Goal: Task Accomplishment & Management: Manage account settings

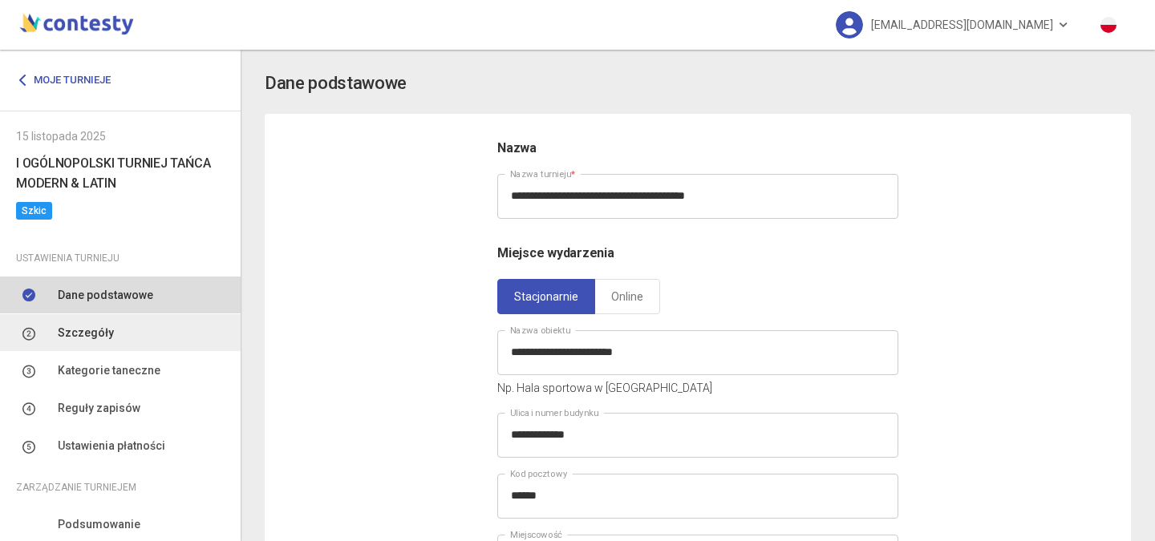
click at [90, 339] on span "Szczegóły" at bounding box center [86, 333] width 56 height 18
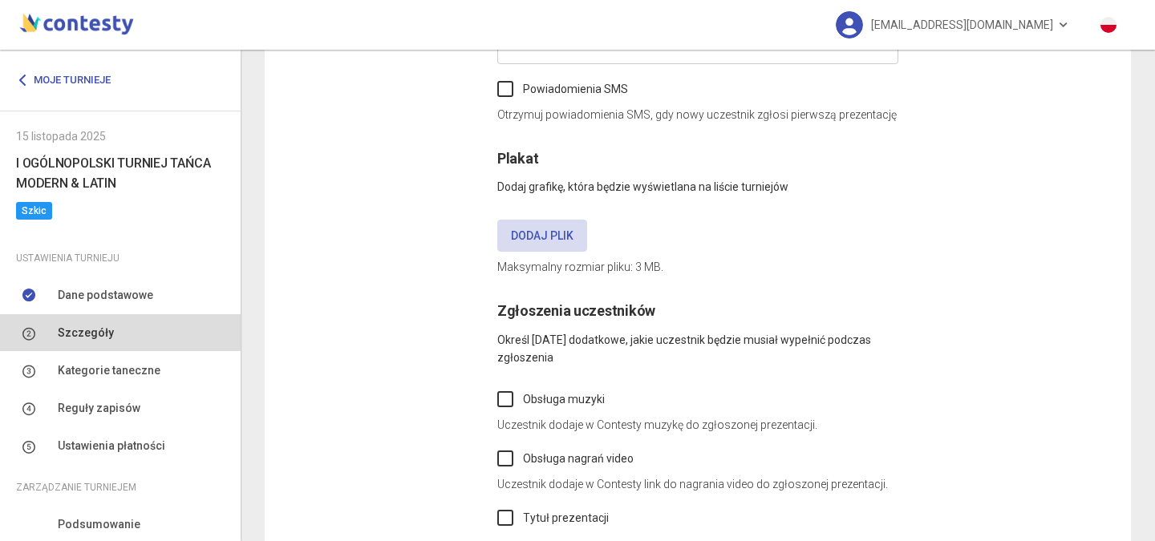
scroll to position [642, 0]
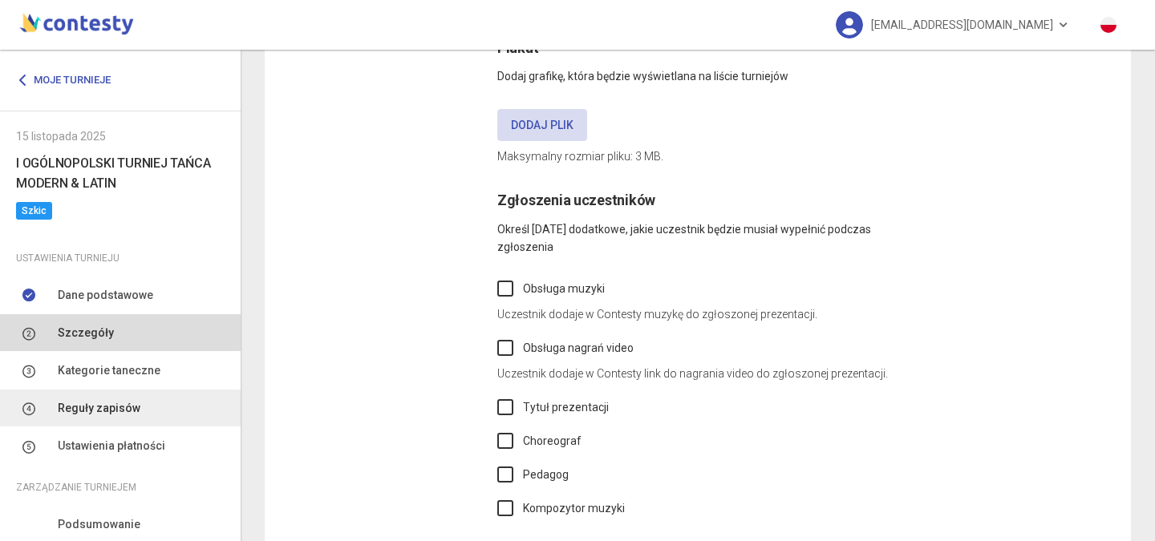
click at [103, 410] on span "Reguły zapisów" at bounding box center [99, 408] width 83 height 18
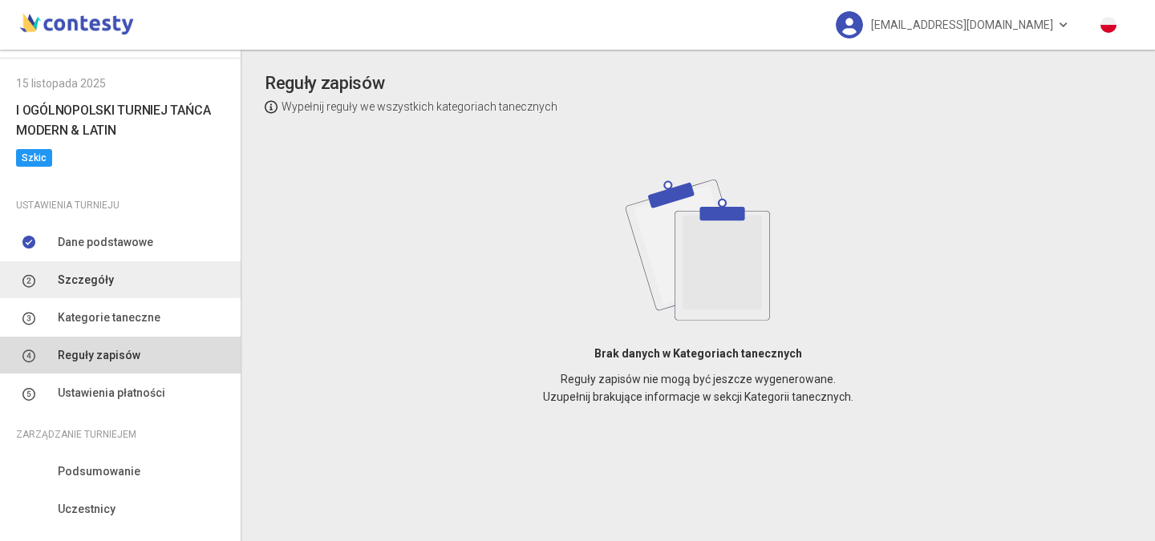
scroll to position [160, 0]
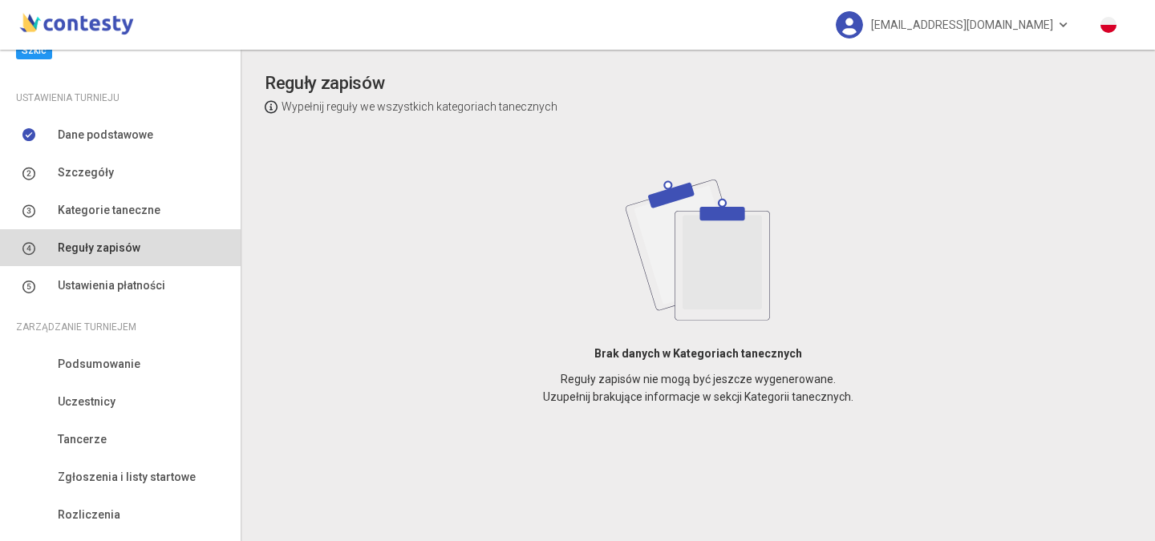
click at [400, 106] on p "Wypełnij reguły we wszystkich kategoriach tanecznych" at bounding box center [411, 107] width 293 height 18
click at [725, 354] on strong "Brak danych w Kategoriach tanecznych" at bounding box center [698, 353] width 208 height 13
click at [85, 178] on span "Szczegóły" at bounding box center [86, 173] width 56 height 18
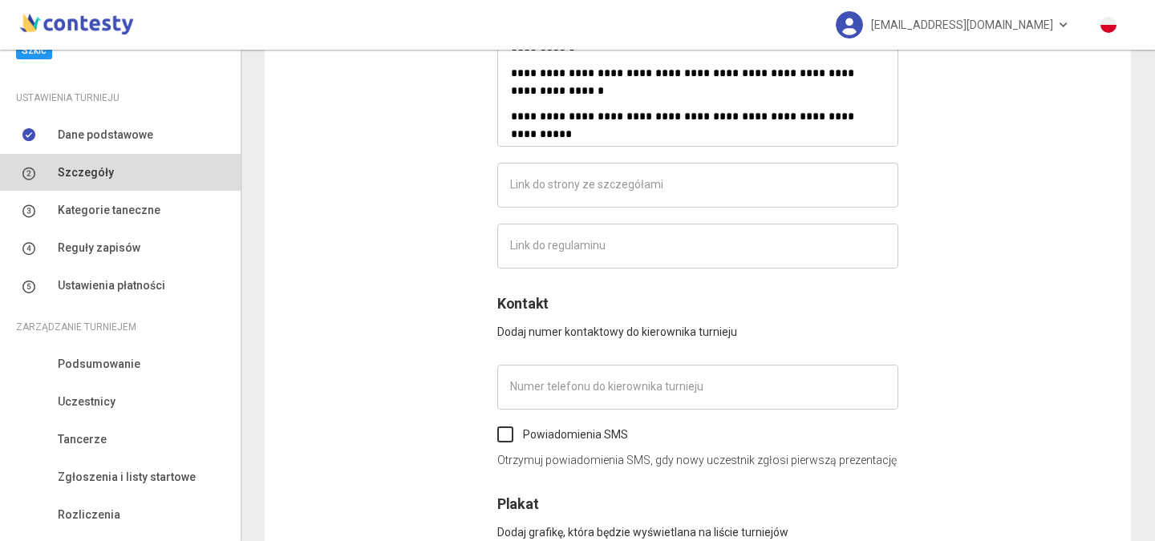
scroll to position [8691, 0]
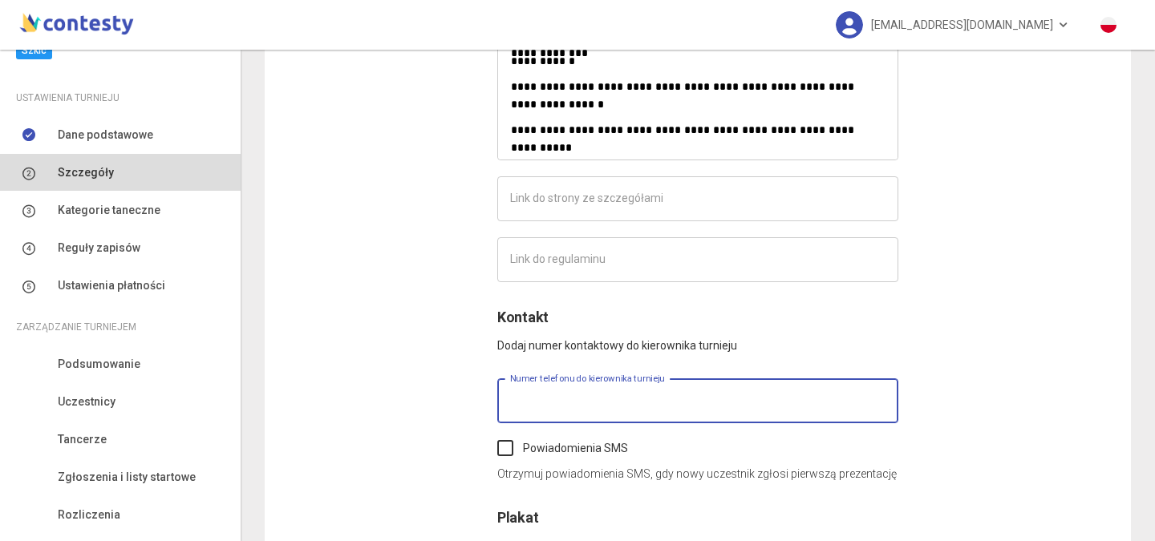
click at [522, 403] on input "text" at bounding box center [697, 401] width 401 height 45
type input "*********"
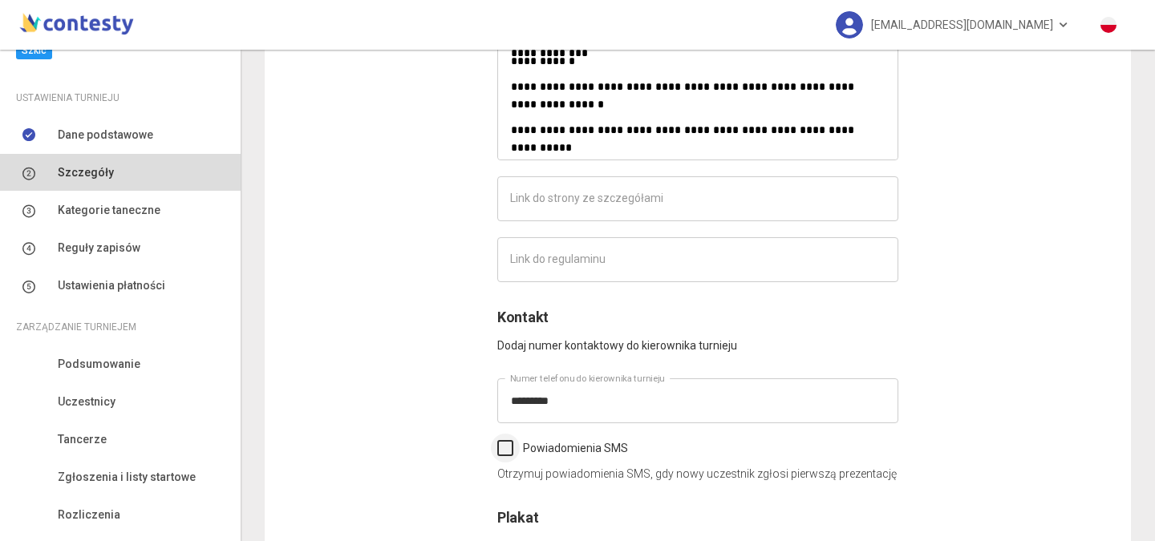
click at [504, 450] on label "Powiadomienia SMS" at bounding box center [562, 448] width 131 height 18
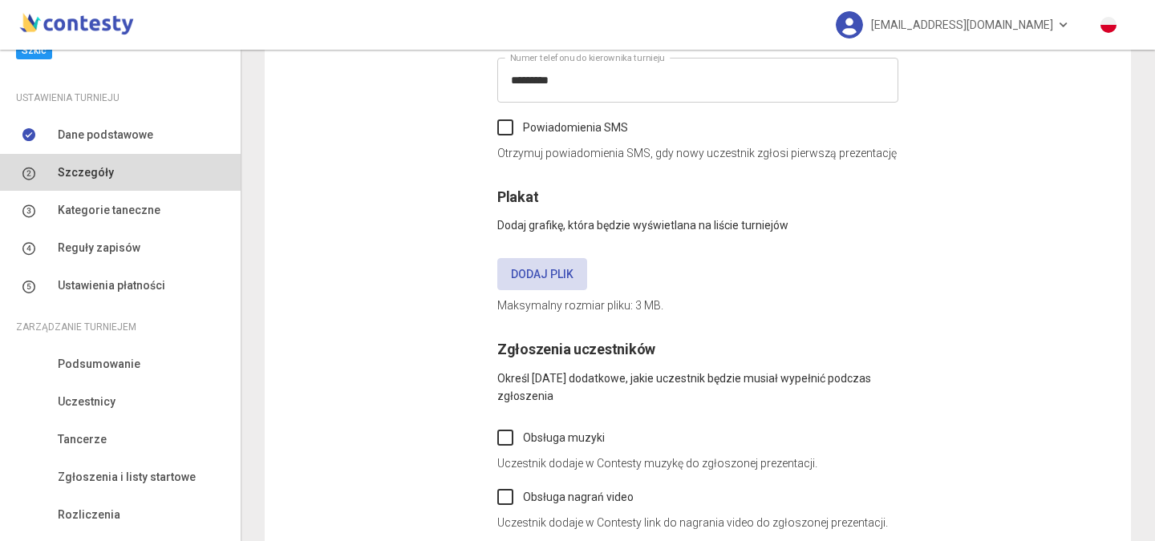
scroll to position [9092, 0]
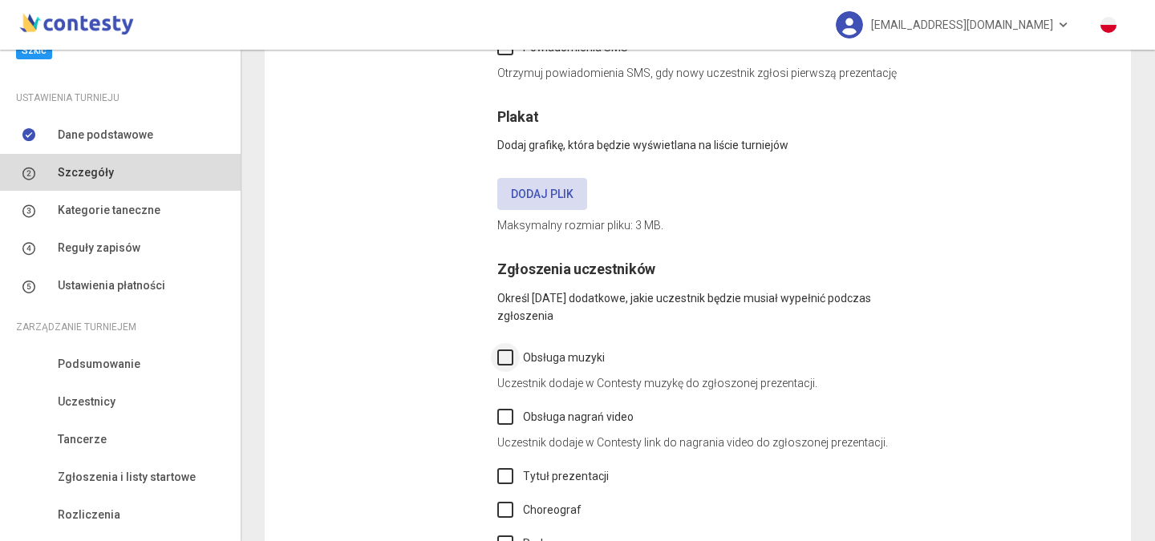
click at [504, 362] on label "Obsługa muzyki" at bounding box center [550, 358] width 107 height 18
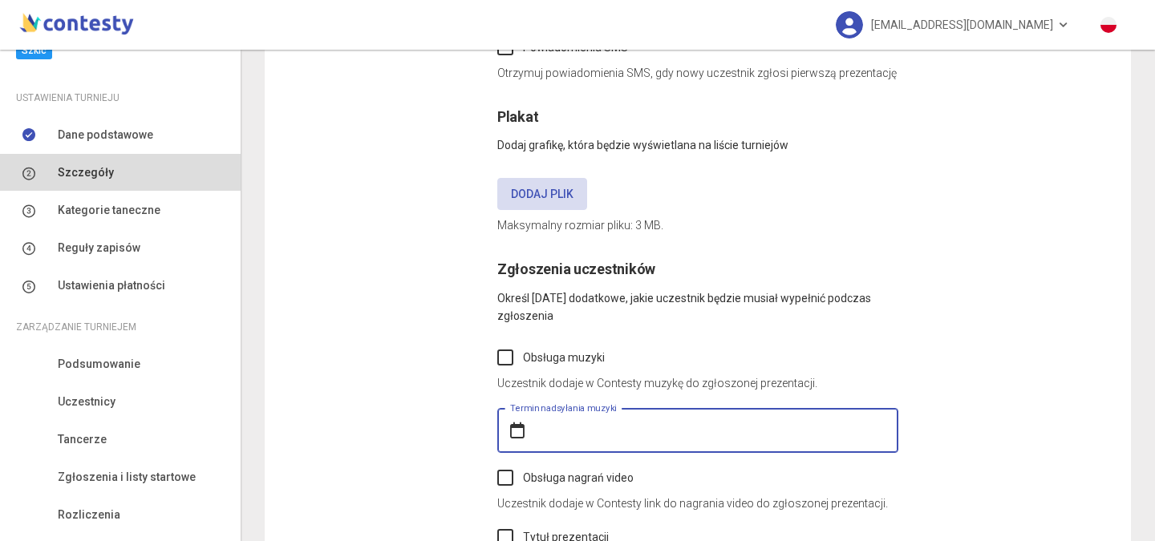
click at [690, 423] on input "text" at bounding box center [697, 430] width 401 height 45
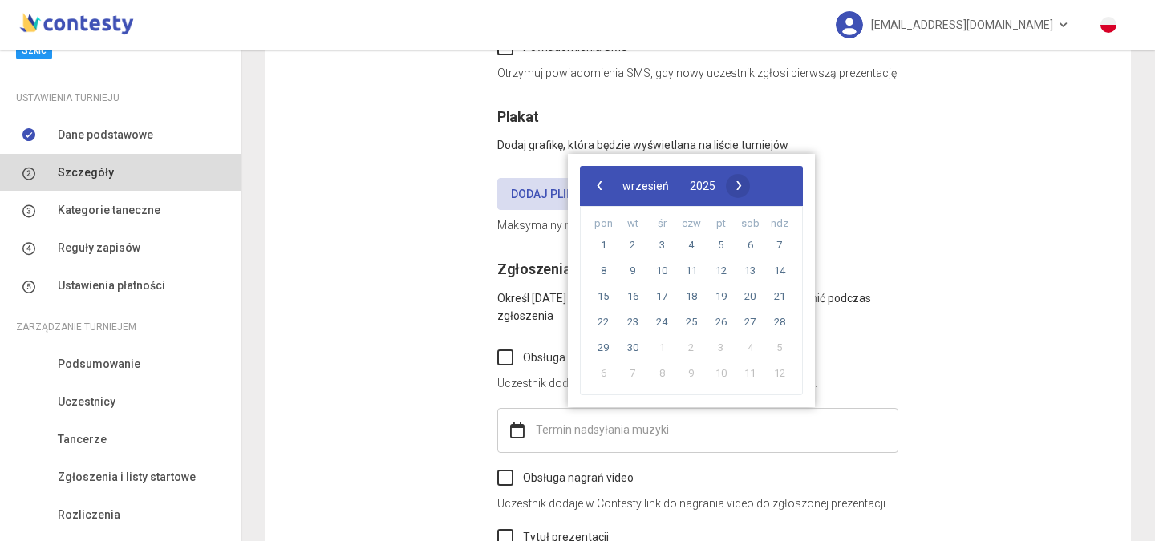
click at [751, 184] on span "›" at bounding box center [739, 185] width 24 height 24
click at [763, 184] on span "›" at bounding box center [751, 185] width 24 height 24
click at [610, 291] on span "10" at bounding box center [603, 297] width 26 height 26
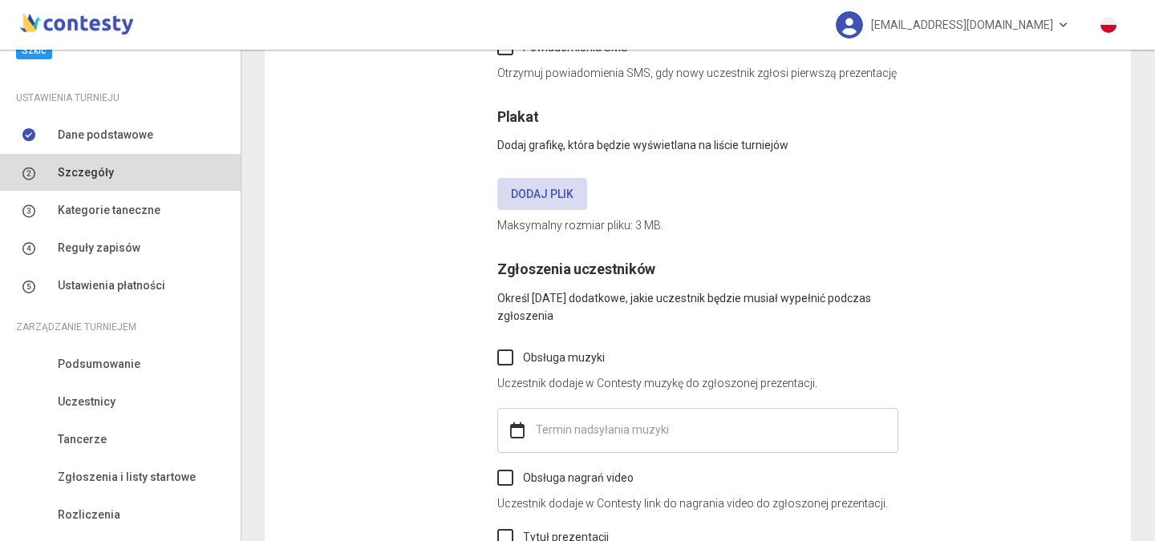
type input "**********"
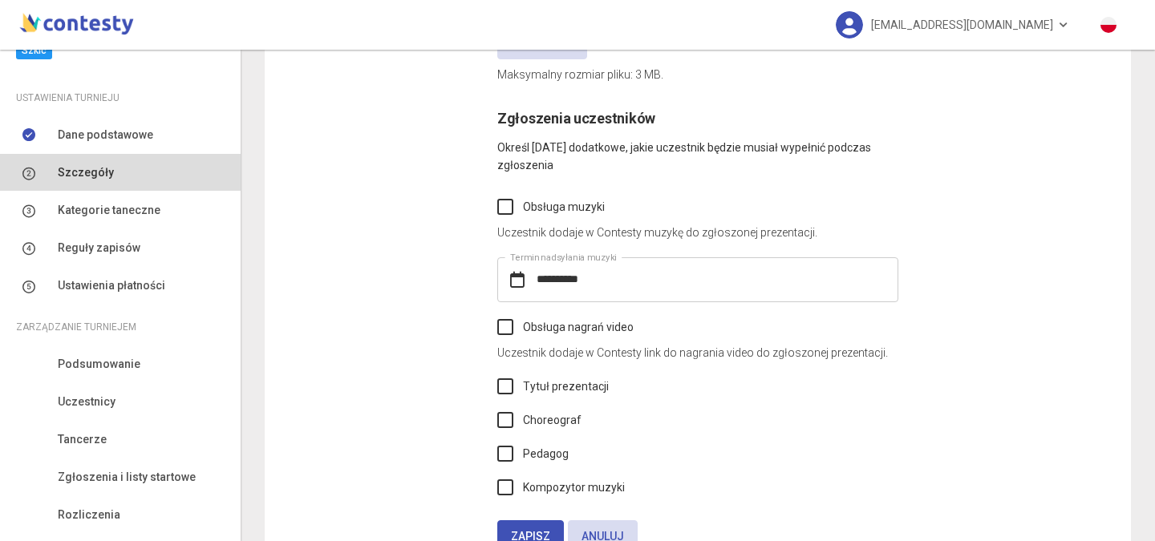
scroll to position [9252, 0]
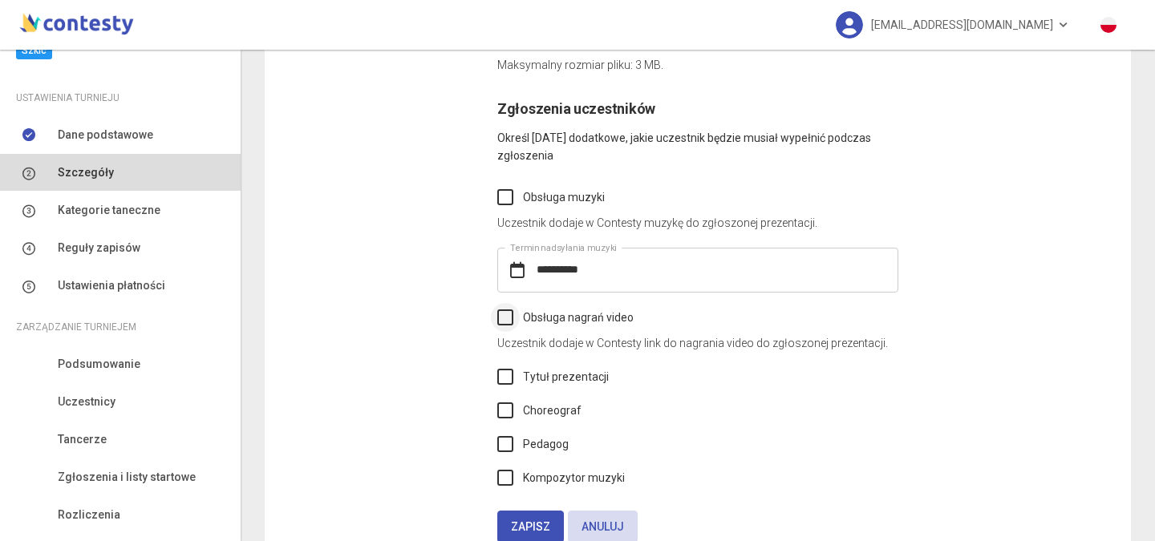
click at [500, 313] on label "Obsługa nagrań video" at bounding box center [565, 318] width 136 height 18
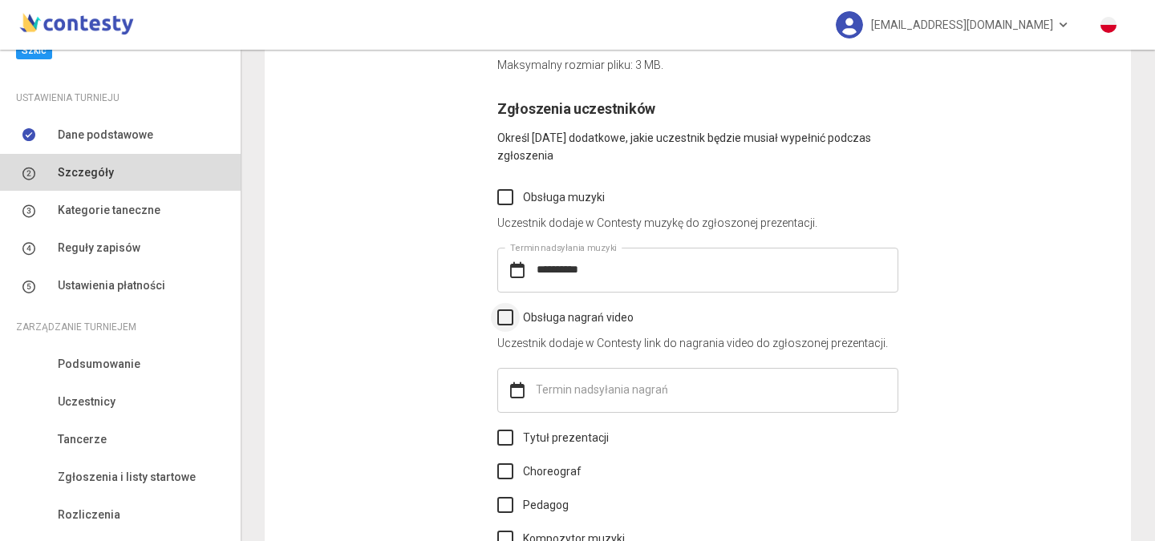
click at [502, 315] on label "Obsługa nagrań video" at bounding box center [565, 318] width 136 height 18
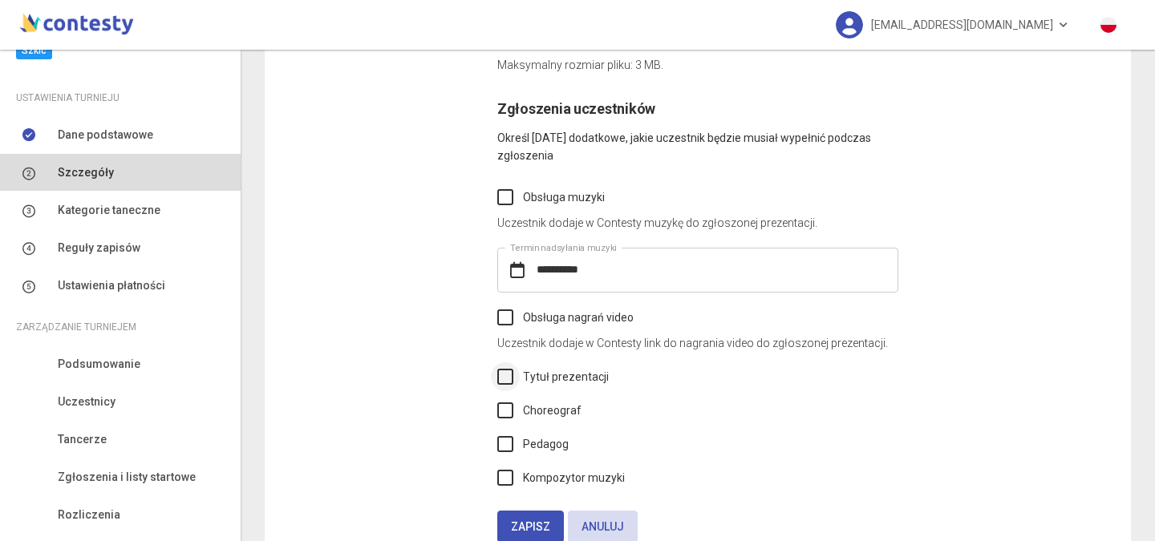
click at [498, 379] on label "Tytuł prezentacji" at bounding box center [552, 377] width 111 height 18
click at [501, 411] on label "Choreograf" at bounding box center [539, 411] width 84 height 18
click at [502, 446] on label "Pedagog" at bounding box center [532, 444] width 71 height 18
click at [501, 477] on label "Kompozytor muzyki" at bounding box center [561, 478] width 128 height 18
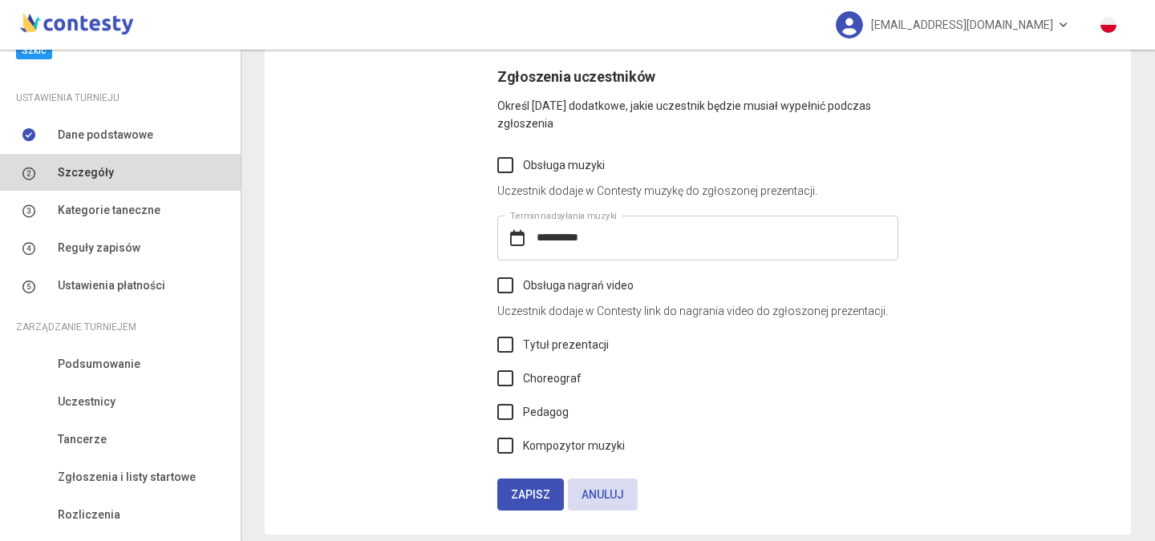
scroll to position [9309, 0]
